Goal: Information Seeking & Learning: Check status

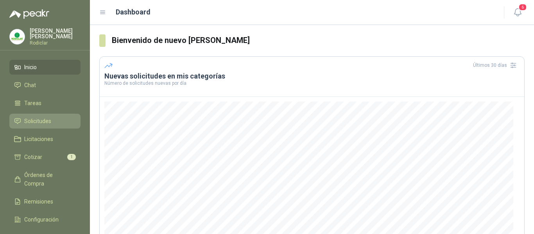
click at [31, 122] on span "Solicitudes" at bounding box center [37, 121] width 27 height 9
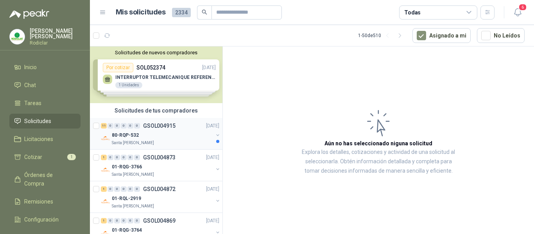
click at [169, 138] on div "80-RQP-532" at bounding box center [162, 135] width 101 height 9
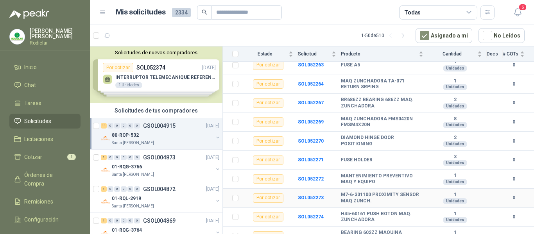
scroll to position [129, 0]
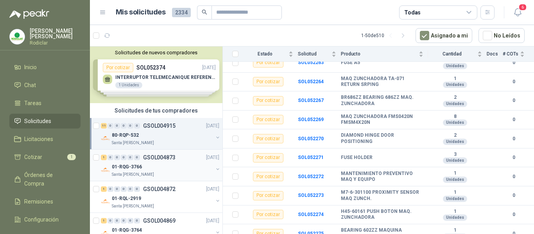
click at [166, 165] on div "01-RQG-3766" at bounding box center [162, 166] width 101 height 9
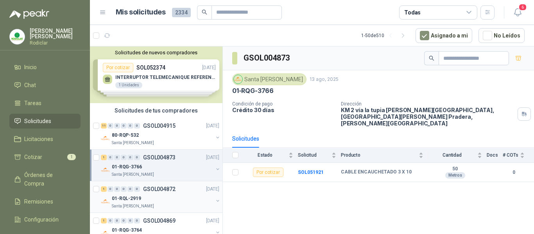
click at [177, 200] on div "01-RQL-2919" at bounding box center [162, 198] width 101 height 9
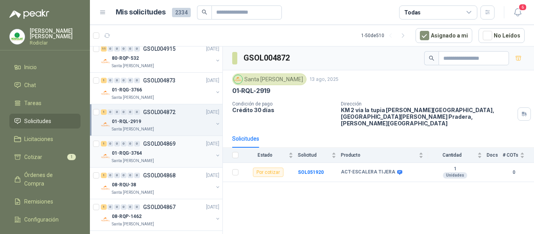
scroll to position [78, 0]
click at [161, 154] on div "01-RQG-3764" at bounding box center [162, 151] width 101 height 9
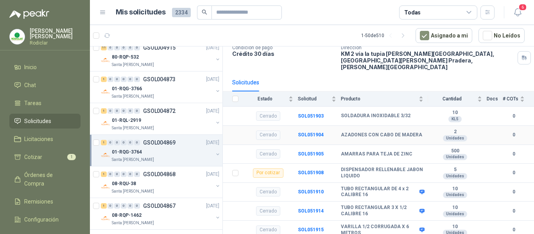
scroll to position [72, 0]
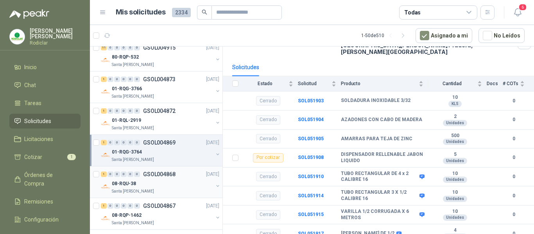
click at [157, 187] on div "08-RQU-38" at bounding box center [162, 183] width 101 height 9
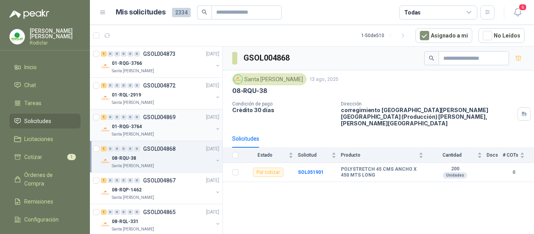
scroll to position [117, 0]
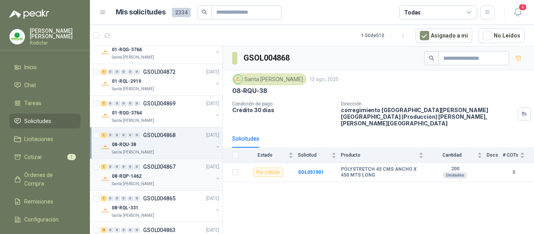
click at [163, 178] on div "08-RQP-1462" at bounding box center [162, 176] width 101 height 9
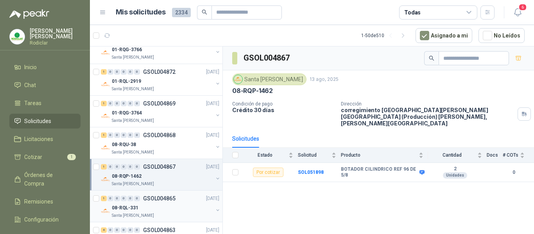
click at [187, 208] on div "08-RQL-331" at bounding box center [162, 207] width 101 height 9
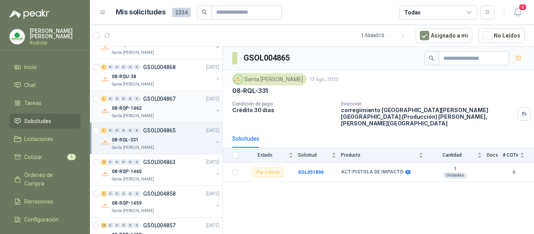
scroll to position [195, 0]
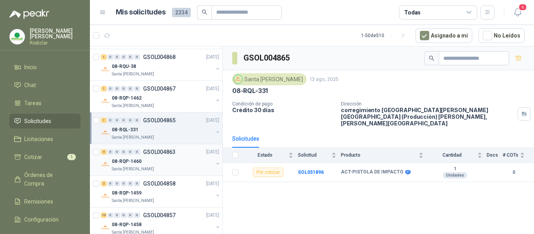
click at [177, 165] on div "08-RQP-1460" at bounding box center [162, 161] width 101 height 9
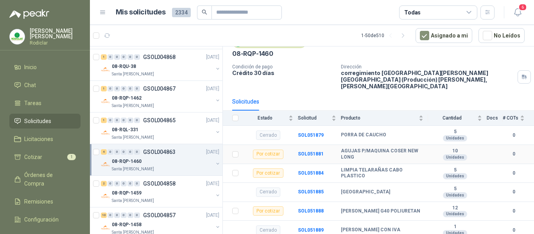
scroll to position [72, 0]
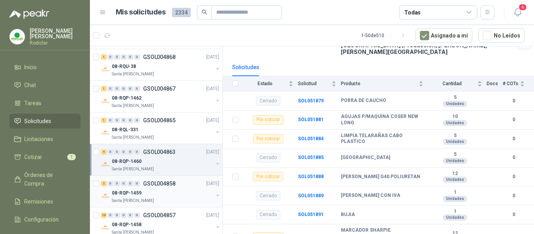
click at [172, 199] on div "Santa [PERSON_NAME]" at bounding box center [162, 201] width 101 height 6
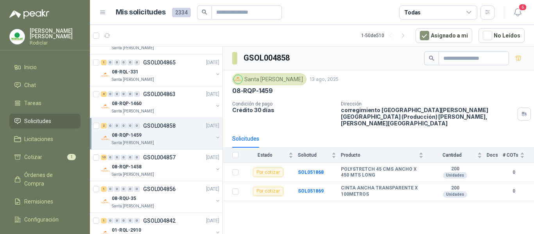
scroll to position [274, 0]
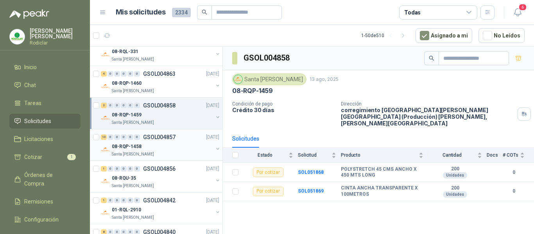
click at [171, 149] on div "08-RQP-1458" at bounding box center [162, 146] width 101 height 9
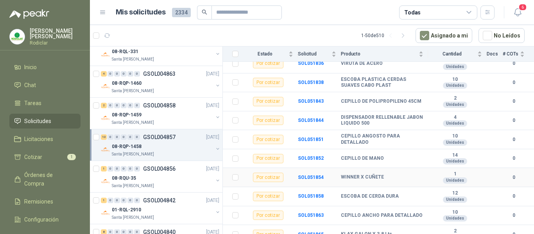
scroll to position [129, 0]
click at [157, 179] on div "08-RQU-35" at bounding box center [162, 178] width 101 height 9
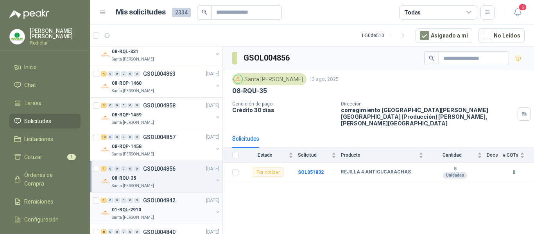
click at [180, 208] on div "01-RQL-2910" at bounding box center [162, 209] width 101 height 9
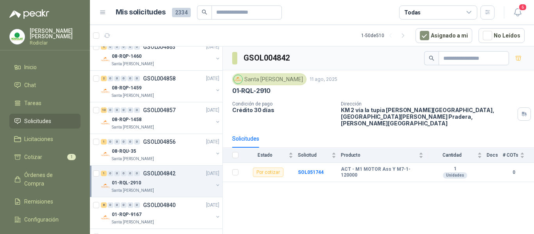
scroll to position [313, 0]
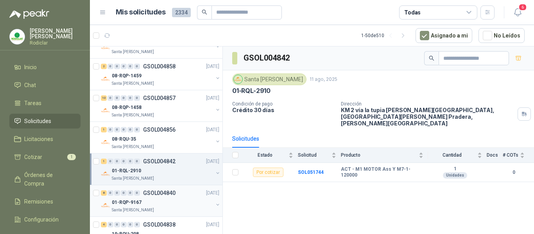
click at [176, 203] on div "01-RQP-9167" at bounding box center [162, 202] width 101 height 9
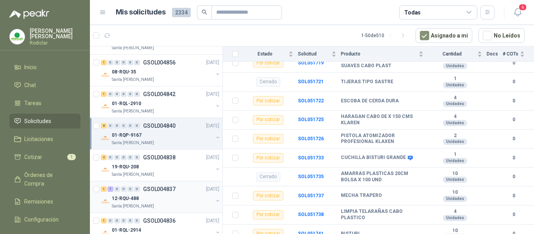
scroll to position [391, 0]
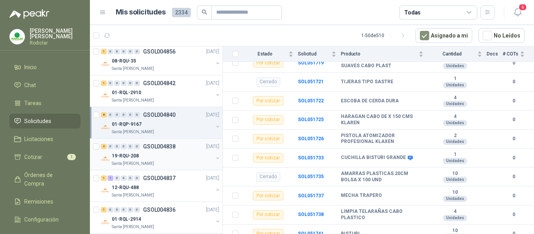
click at [179, 156] on div "19-RQU-208" at bounding box center [162, 155] width 101 height 9
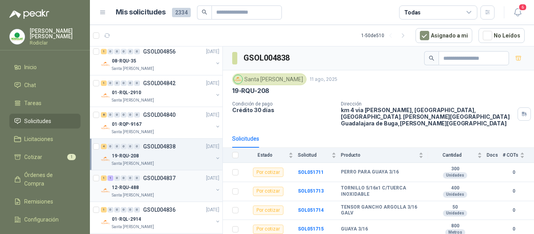
click at [159, 182] on div "1 1 0 0 0 0 GSOL004837 [DATE]" at bounding box center [161, 178] width 120 height 9
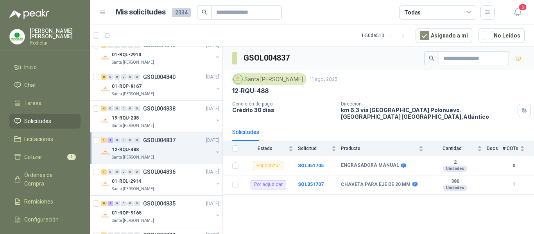
scroll to position [430, 0]
click at [180, 188] on div "Santa [PERSON_NAME]" at bounding box center [162, 188] width 101 height 6
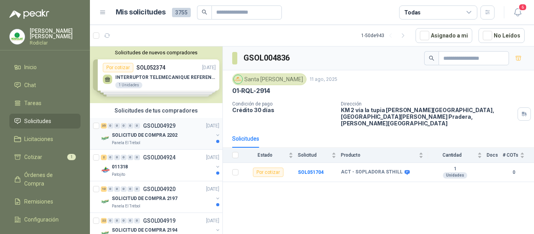
click at [164, 138] on p "SOLICITUD DE COMPRA 2202" at bounding box center [145, 135] width 66 height 7
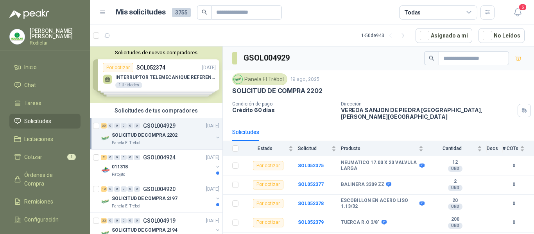
click at [176, 174] on div "Patojito" at bounding box center [162, 175] width 101 height 6
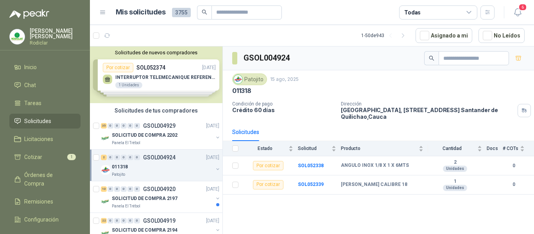
scroll to position [39, 0]
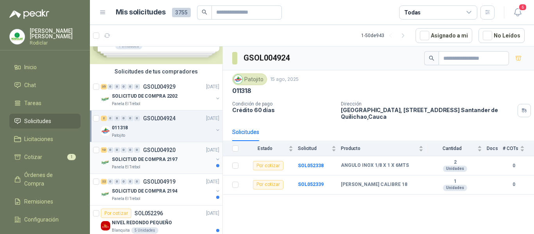
click at [184, 168] on div "Panela El Trébol" at bounding box center [162, 167] width 101 height 6
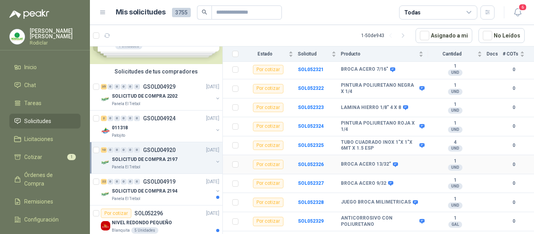
scroll to position [104, 0]
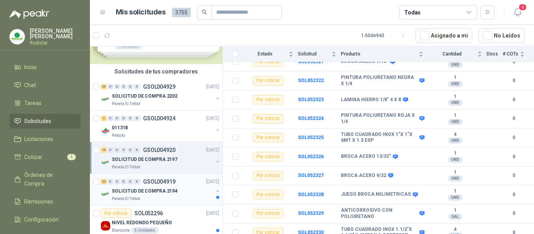
click at [176, 194] on div "SOLICITUD DE COMPRA 2194" at bounding box center [162, 190] width 101 height 9
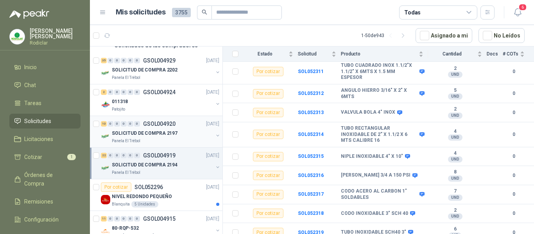
scroll to position [78, 0]
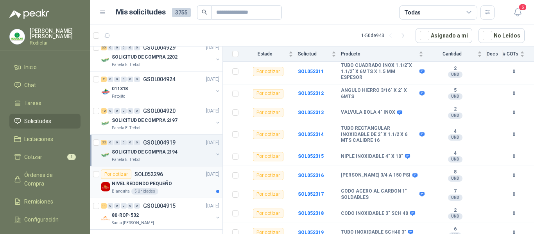
click at [184, 188] on div "NIVEL REDONDO [PERSON_NAME] 5 Unidades" at bounding box center [165, 187] width 107 height 16
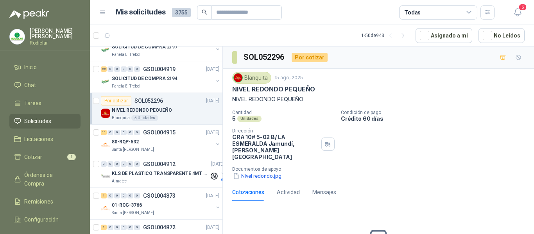
scroll to position [156, 0]
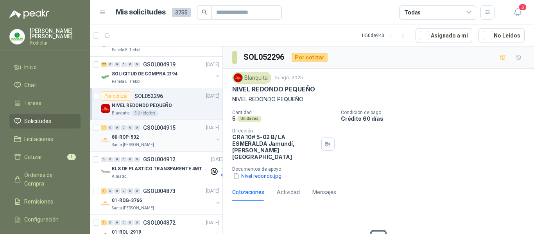
click at [179, 146] on div "Santa [PERSON_NAME]" at bounding box center [162, 145] width 101 height 6
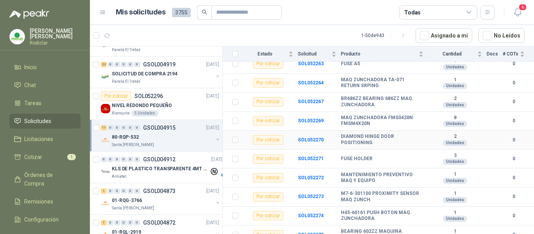
scroll to position [129, 0]
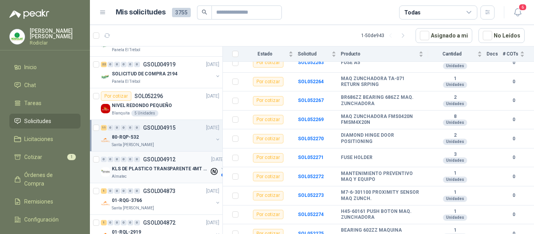
click at [165, 176] on div "Almatec" at bounding box center [160, 177] width 97 height 6
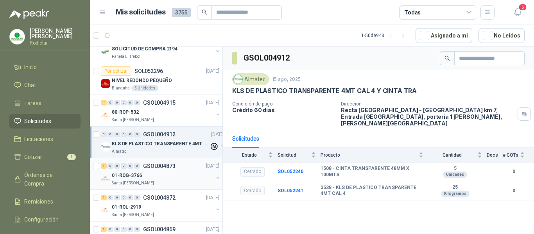
scroll to position [195, 0]
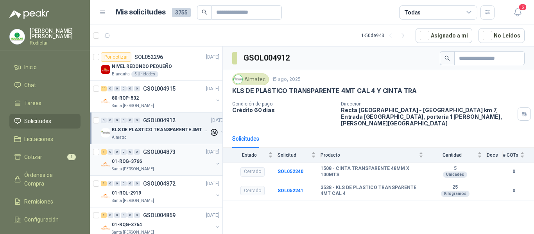
click at [168, 166] on div "01-RQG-3766" at bounding box center [162, 161] width 101 height 9
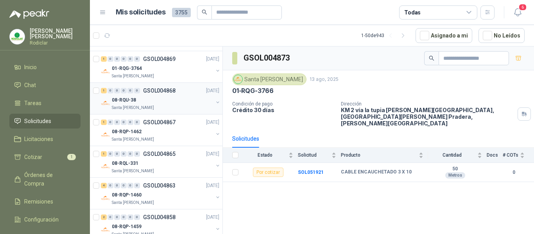
scroll to position [391, 0]
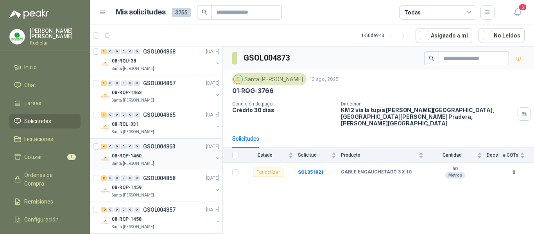
click at [153, 153] on div "08-RQP-1460" at bounding box center [162, 155] width 101 height 9
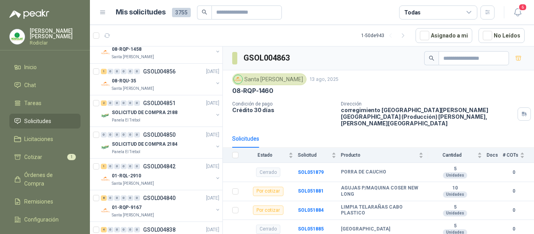
scroll to position [547, 0]
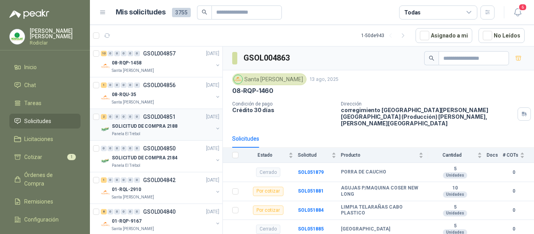
click at [179, 135] on div "Panela El Trébol" at bounding box center [162, 134] width 101 height 6
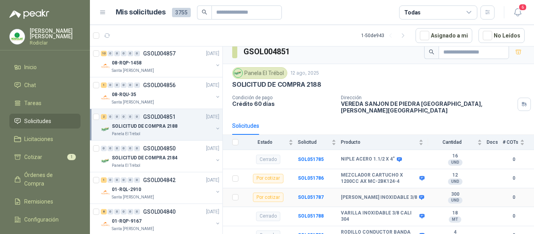
scroll to position [9, 0]
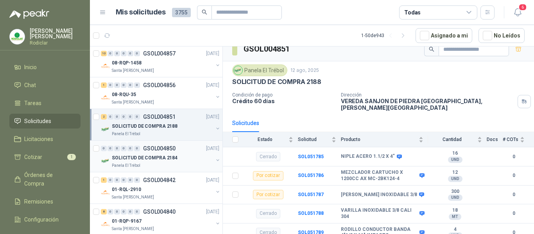
click at [181, 161] on div "SOLICITUD DE COMPRA 2184" at bounding box center [162, 157] width 101 height 9
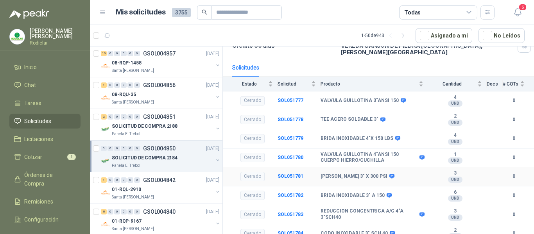
scroll to position [65, 0]
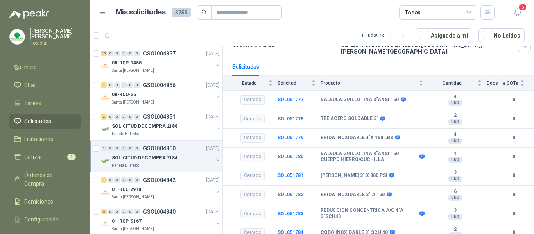
click at [160, 171] on div "0 0 0 0 0 0 GSOL004850 [DATE] SOLICITUD DE COMPRA 2184 Panela El Trébol" at bounding box center [156, 157] width 132 height 32
click at [169, 195] on div "Santa [PERSON_NAME]" at bounding box center [162, 197] width 101 height 6
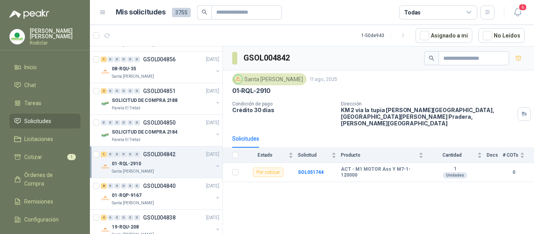
scroll to position [586, 0]
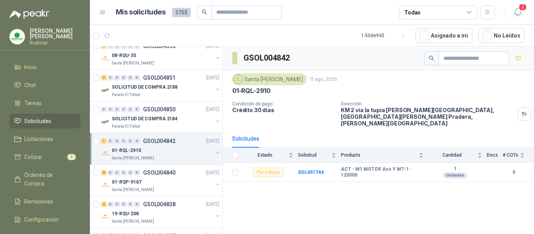
click at [167, 160] on div "Santa [PERSON_NAME]" at bounding box center [162, 158] width 101 height 6
click at [178, 188] on div "1 Unidades" at bounding box center [164, 190] width 110 height 6
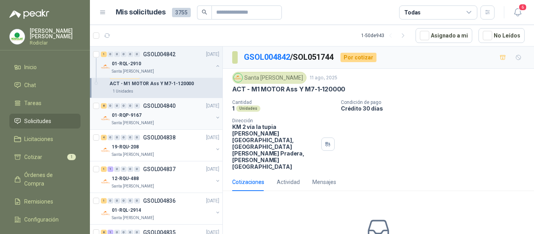
scroll to position [703, 0]
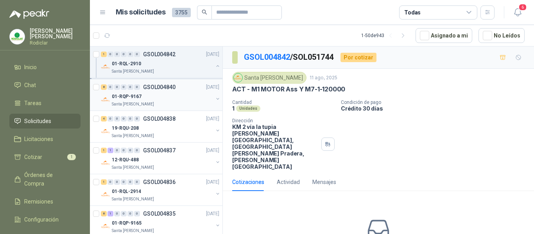
click at [170, 104] on div "Santa [PERSON_NAME]" at bounding box center [162, 104] width 101 height 6
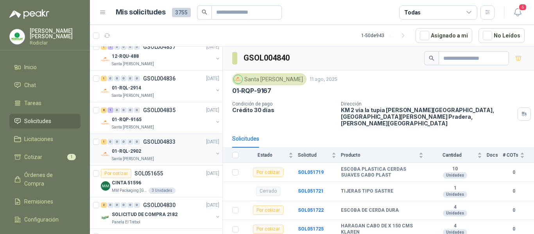
scroll to position [821, 0]
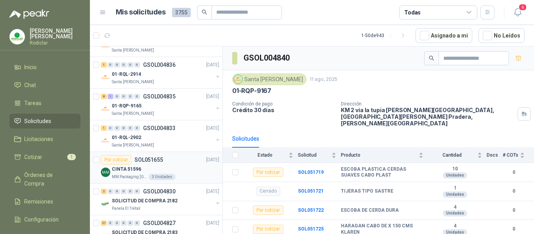
click at [170, 170] on div "CINTA 51596" at bounding box center [165, 169] width 107 height 9
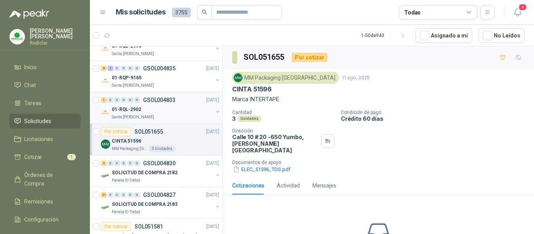
scroll to position [899, 0]
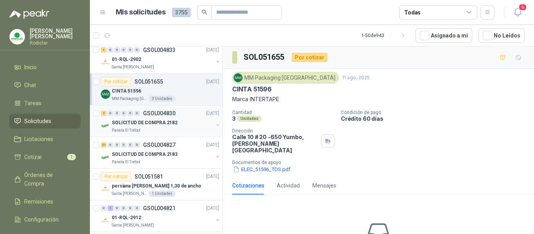
click at [191, 126] on div "SOLICITUD DE COMPRA 2182" at bounding box center [162, 122] width 101 height 9
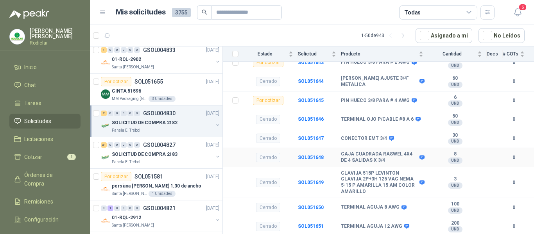
scroll to position [116, 0]
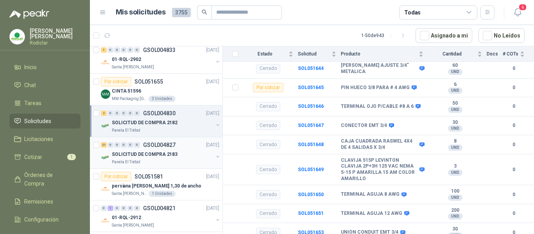
click at [179, 164] on div "Panela El Trébol" at bounding box center [162, 162] width 101 height 6
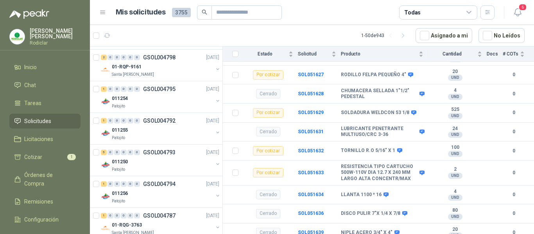
scroll to position [1446, 0]
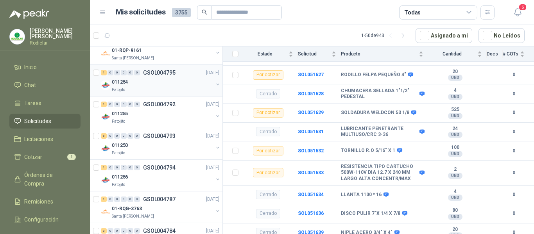
click at [156, 89] on div "Patojito" at bounding box center [162, 90] width 101 height 6
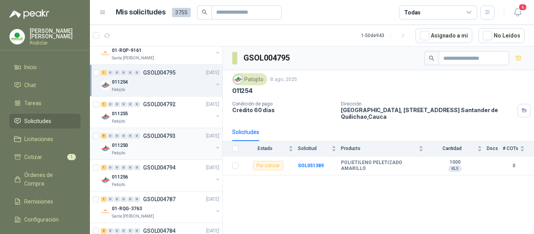
click at [173, 146] on div "011250" at bounding box center [162, 145] width 101 height 9
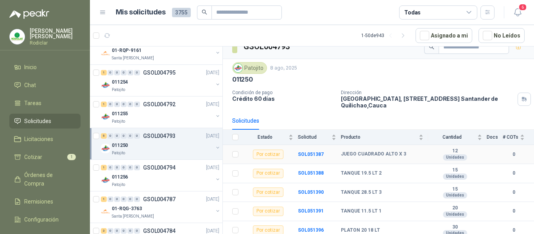
scroll to position [14, 0]
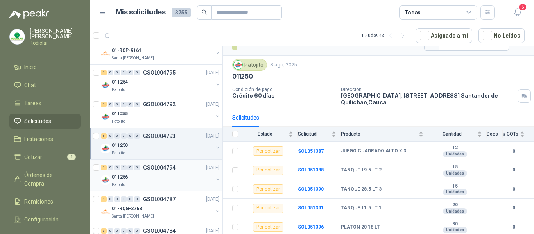
click at [159, 187] on div "Patojito" at bounding box center [162, 185] width 101 height 6
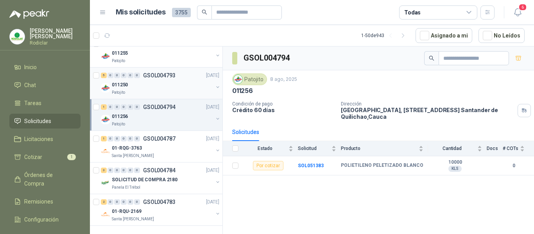
scroll to position [1513, 0]
click at [32, 123] on span "Solicitudes" at bounding box center [37, 121] width 27 height 9
